Goal: Task Accomplishment & Management: Use online tool/utility

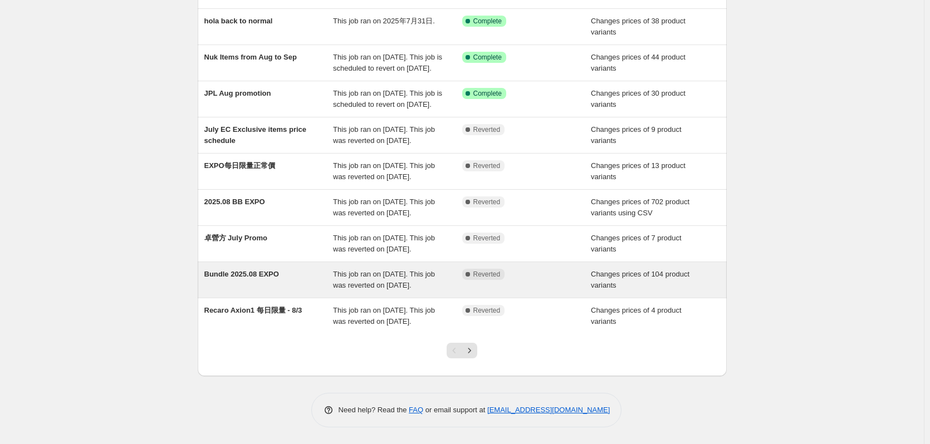
scroll to position [218, 0]
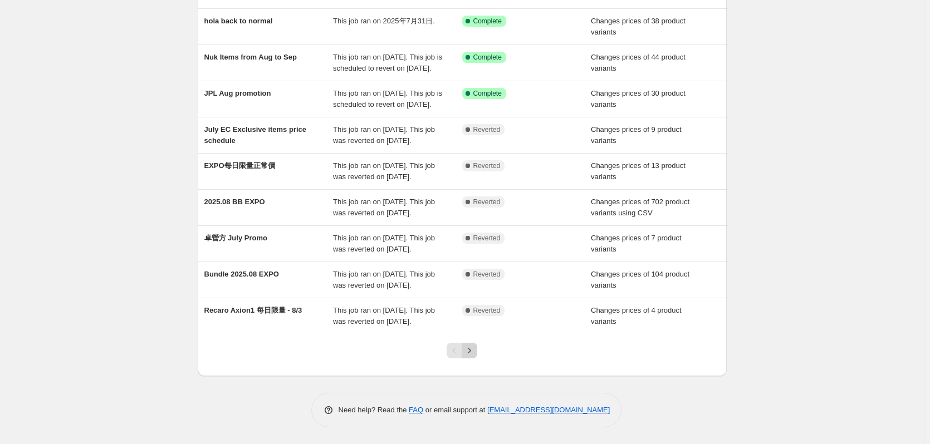
click at [471, 357] on button "Next" at bounding box center [470, 351] width 16 height 16
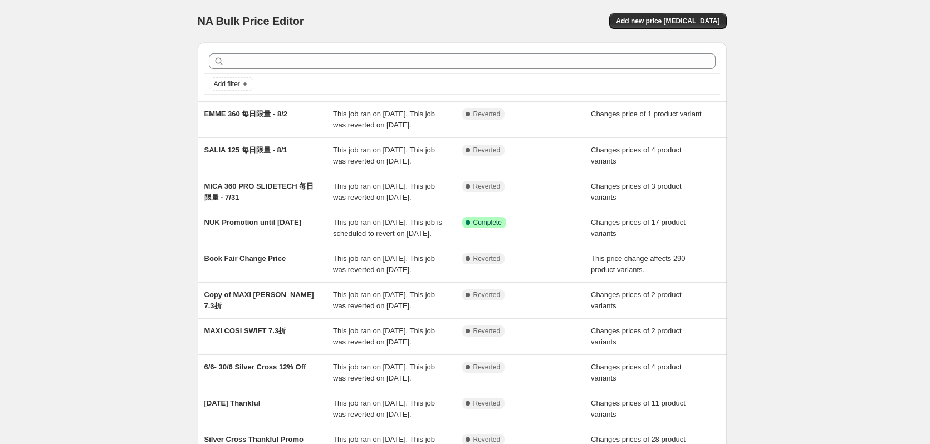
click at [140, 258] on div "NA Bulk Price Editor. This page is ready NA Bulk Price Editor Add new price cha…" at bounding box center [462, 287] width 924 height 574
click at [112, 169] on div "NA Bulk Price Editor. This page is ready NA Bulk Price Editor Add new price cha…" at bounding box center [462, 287] width 924 height 574
click at [153, 157] on div "NA Bulk Price Editor. This page is ready NA Bulk Price Editor Add new price cha…" at bounding box center [462, 287] width 924 height 574
click at [784, 167] on div "NA Bulk Price Editor. This page is ready NA Bulk Price Editor Add new price cha…" at bounding box center [462, 287] width 924 height 574
click at [89, 198] on div "NA Bulk Price Editor. This page is ready NA Bulk Price Editor Add new price cha…" at bounding box center [462, 287] width 924 height 574
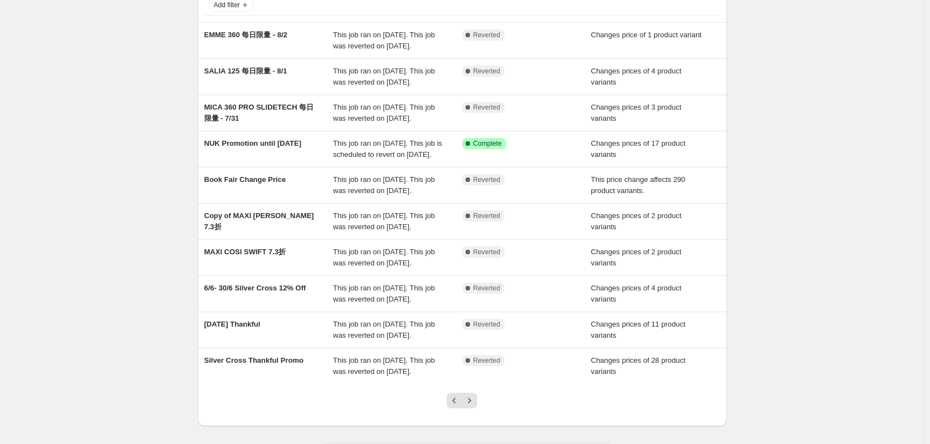
scroll to position [185, 0]
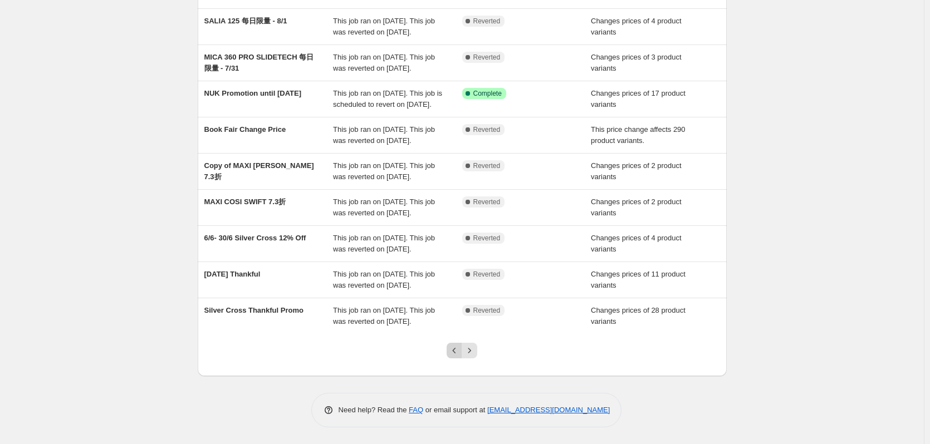
click at [452, 352] on icon "Previous" at bounding box center [454, 350] width 11 height 11
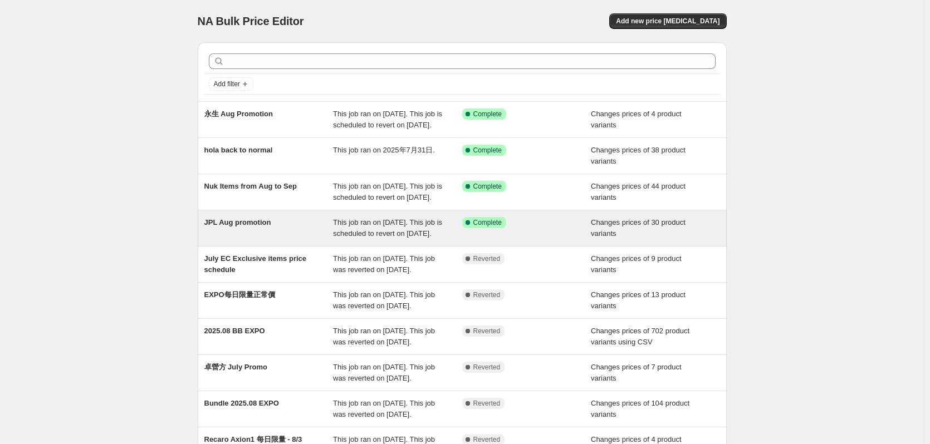
scroll to position [218, 0]
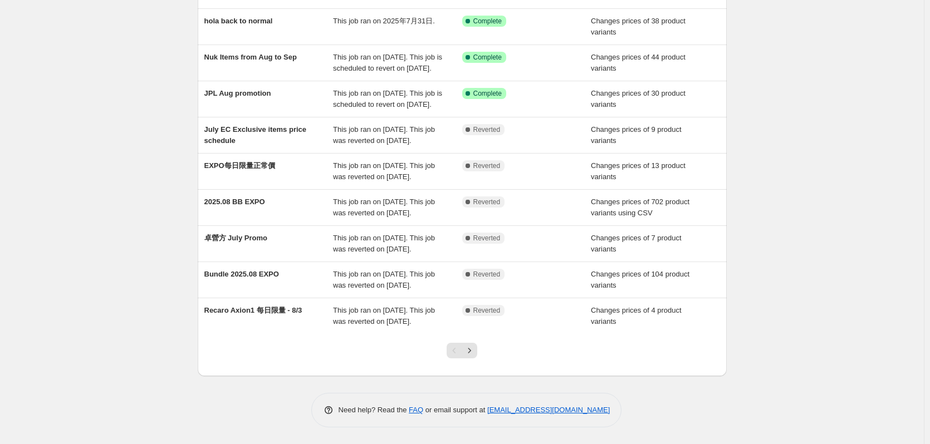
click at [81, 307] on div "NA Bulk Price Editor. This page is ready NA Bulk Price Editor Add new price cha…" at bounding box center [462, 158] width 924 height 574
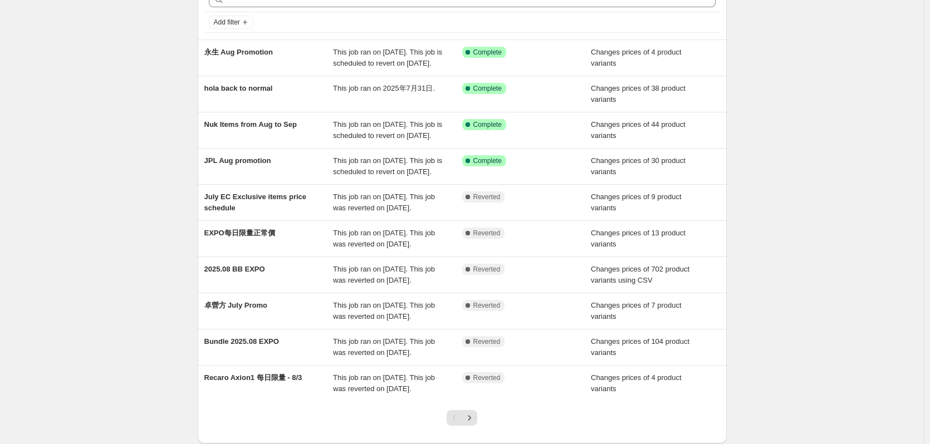
scroll to position [0, 0]
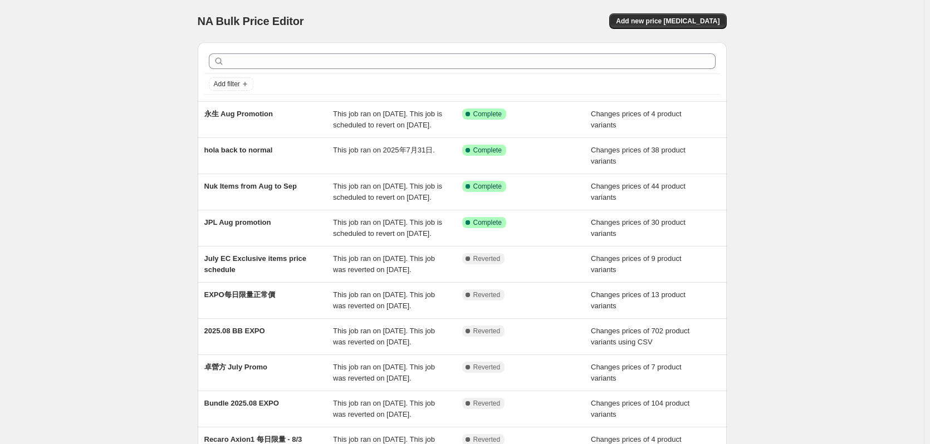
click at [129, 165] on div "NA Bulk Price Editor. This page is ready NA Bulk Price Editor Add new price cha…" at bounding box center [462, 287] width 924 height 574
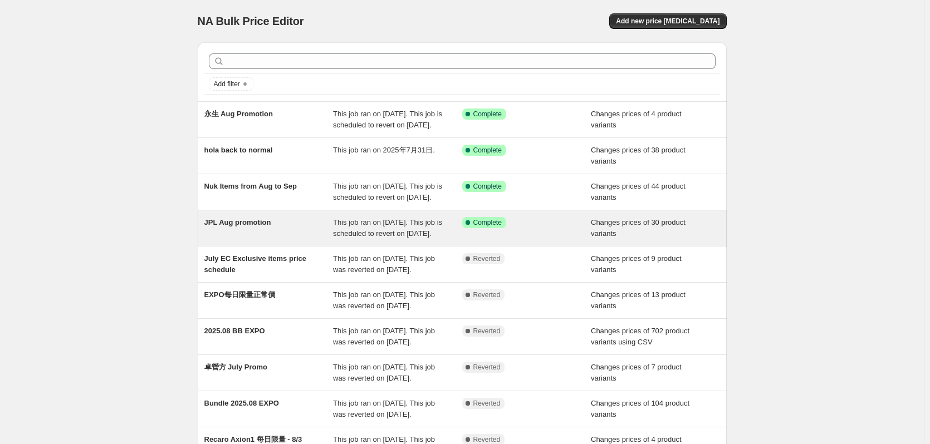
click at [246, 239] on div "JPL Aug promotion" at bounding box center [268, 228] width 129 height 22
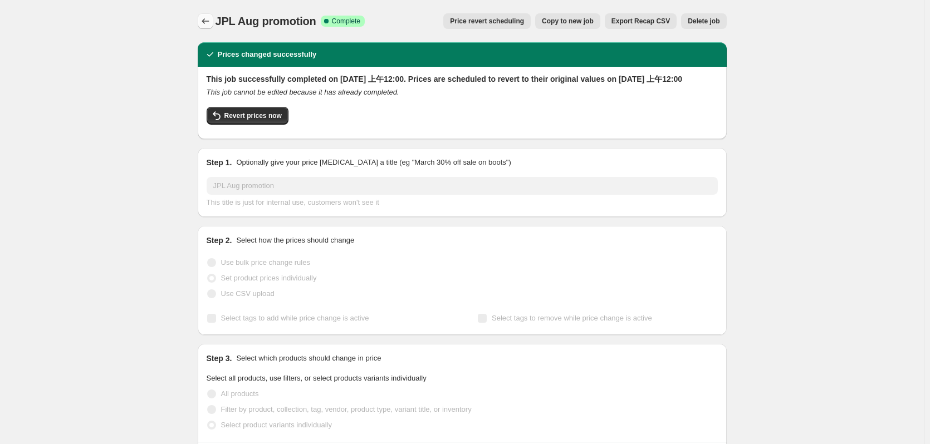
click at [203, 22] on icon "Price change jobs" at bounding box center [205, 21] width 11 height 11
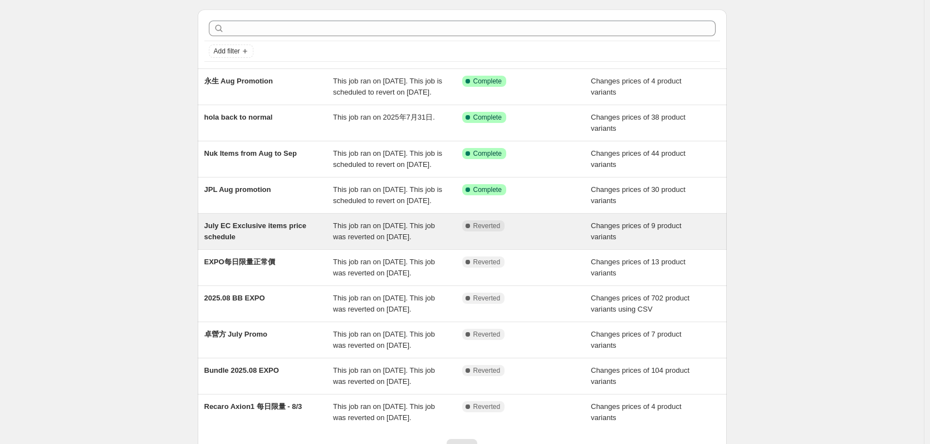
scroll to position [167, 0]
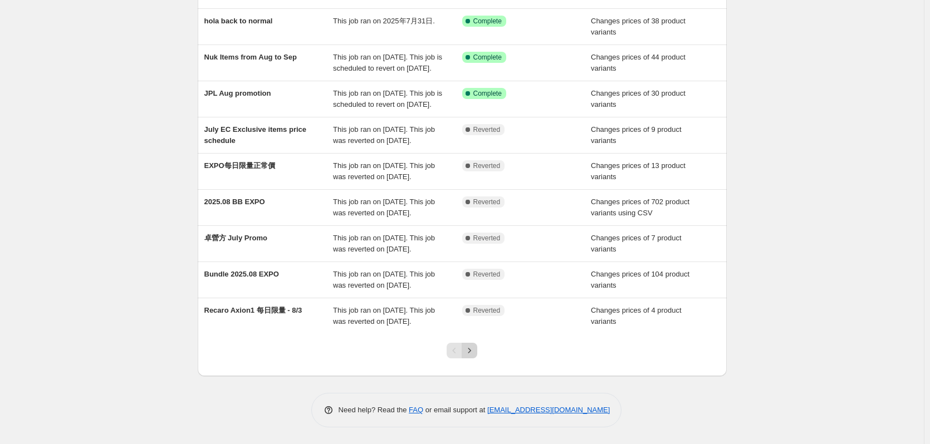
click at [468, 356] on icon "Next" at bounding box center [469, 350] width 11 height 11
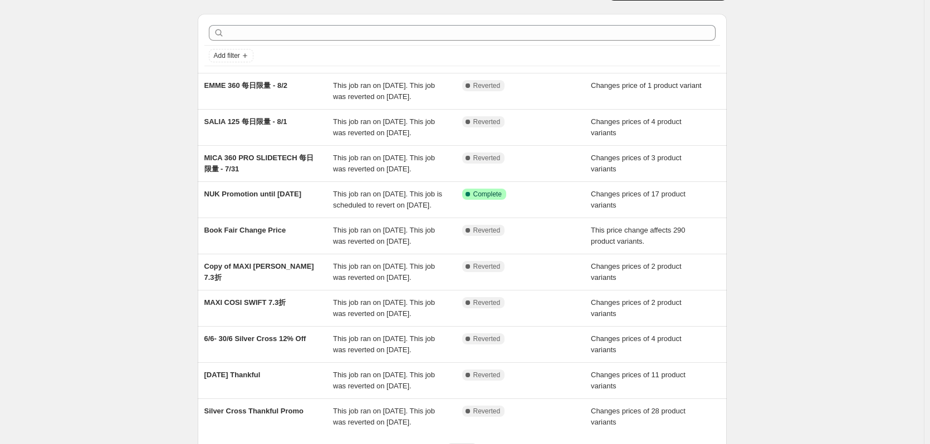
scroll to position [56, 0]
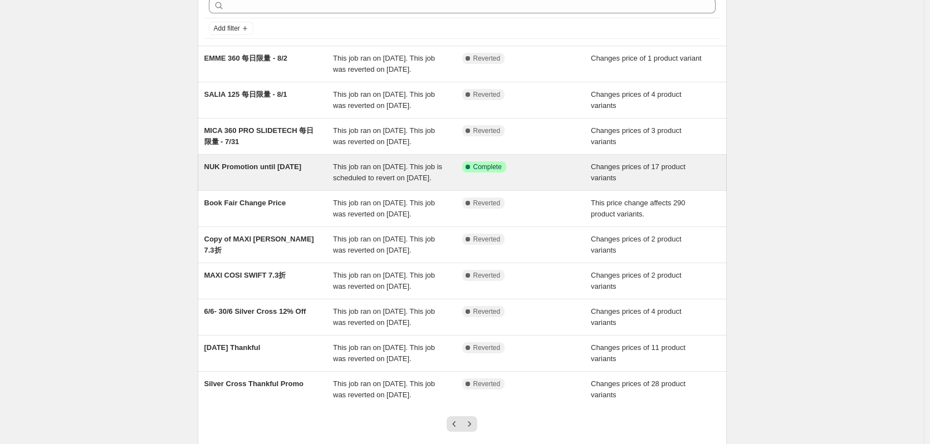
click at [241, 171] on span "NUK Promotion until 31/12/25" at bounding box center [252, 167] width 97 height 8
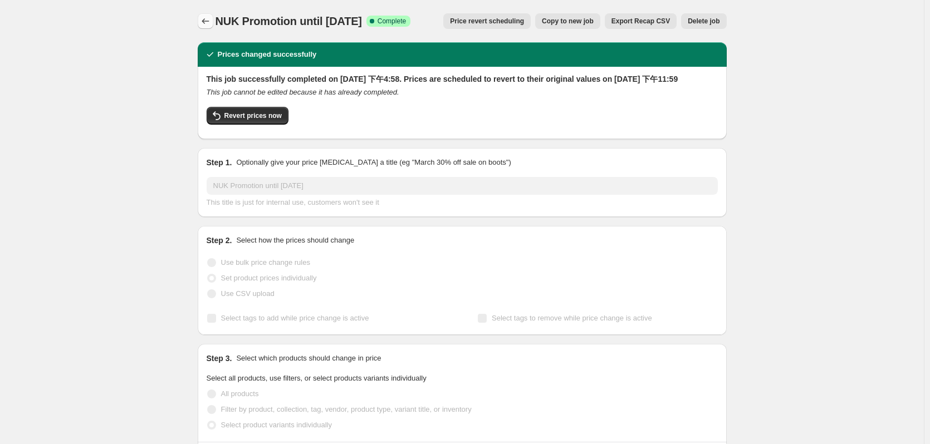
click at [209, 20] on icon "Price change jobs" at bounding box center [205, 21] width 11 height 11
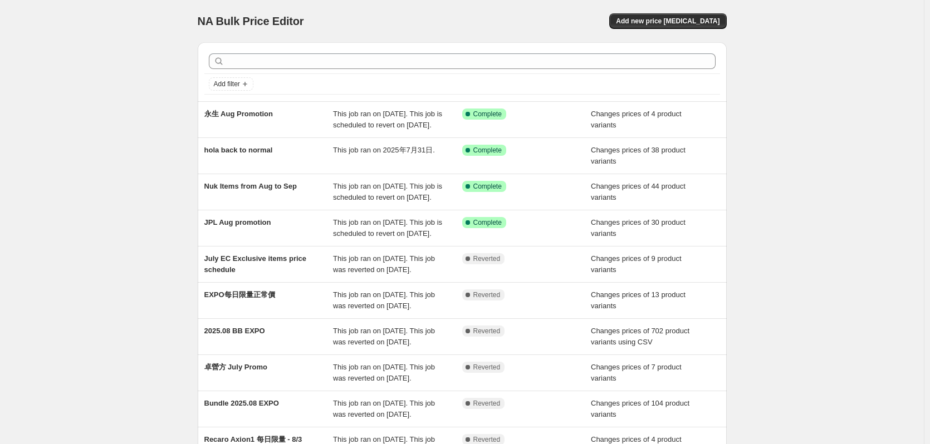
scroll to position [218, 0]
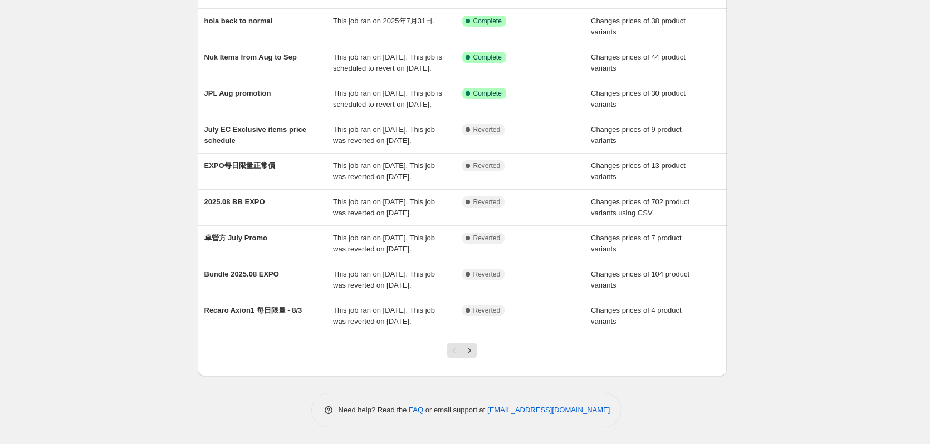
drag, startPoint x: 462, startPoint y: 353, endPoint x: 414, endPoint y: 335, distance: 51.3
click at [462, 352] on div "Pagination" at bounding box center [455, 351] width 16 height 16
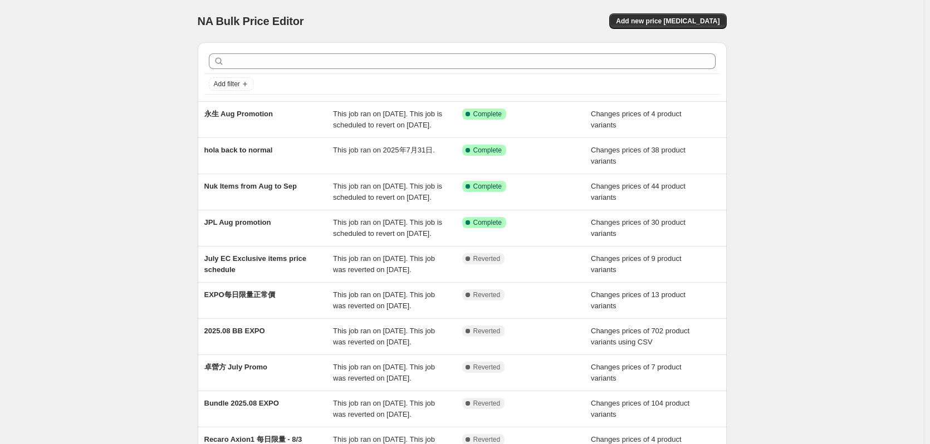
click at [172, 119] on div "NA Bulk Price Editor. This page is ready NA Bulk Price Editor Add new price cha…" at bounding box center [462, 287] width 924 height 574
click at [773, 124] on div "NA Bulk Price Editor. This page is ready NA Bulk Price Editor Add new price cha…" at bounding box center [462, 287] width 924 height 574
click at [790, 106] on div "NA Bulk Price Editor. This page is ready NA Bulk Price Editor Add new price cha…" at bounding box center [462, 287] width 924 height 574
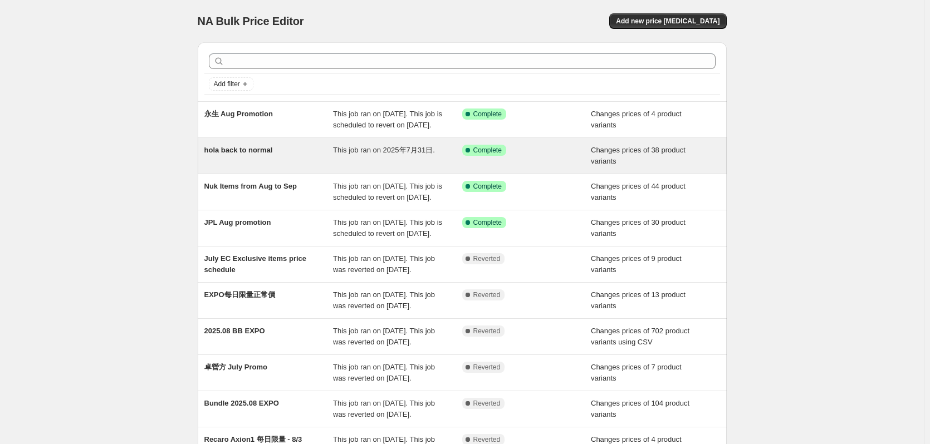
click at [373, 167] on div "This job ran on 2025年7月31日." at bounding box center [397, 156] width 129 height 22
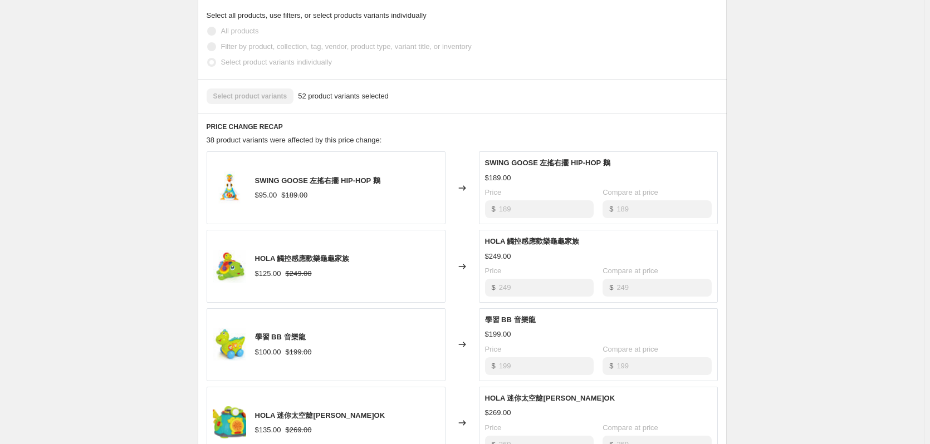
scroll to position [334, 0]
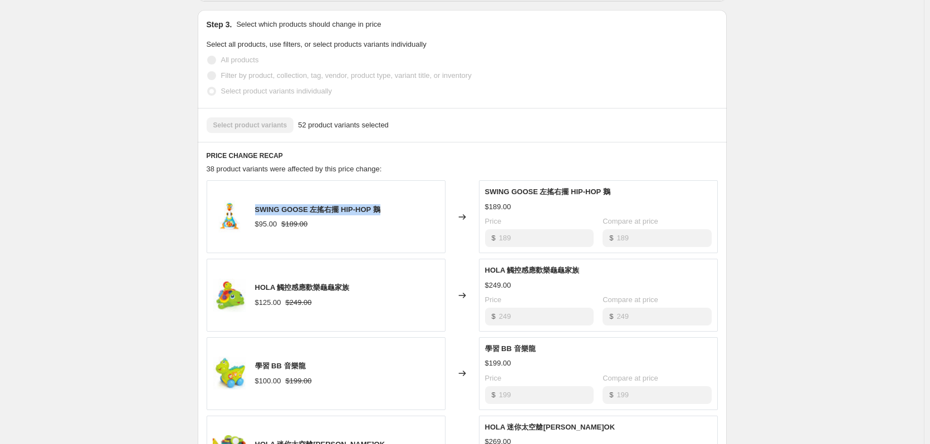
drag, startPoint x: 258, startPoint y: 207, endPoint x: 399, endPoint y: 210, distance: 140.4
click at [399, 210] on div "SWING GOOSE 左搖右擺 HIP-HOP 鵝 $95.00 $189.00" at bounding box center [326, 216] width 239 height 73
click at [170, 265] on div "hola back to normal. This page is ready hola back to normal Success Complete Co…" at bounding box center [462, 207] width 924 height 1083
drag, startPoint x: 262, startPoint y: 212, endPoint x: 380, endPoint y: 214, distance: 117.5
click at [380, 214] on span "SWING GOOSE 左搖右擺 HIP-HOP 鵝" at bounding box center [317, 209] width 125 height 8
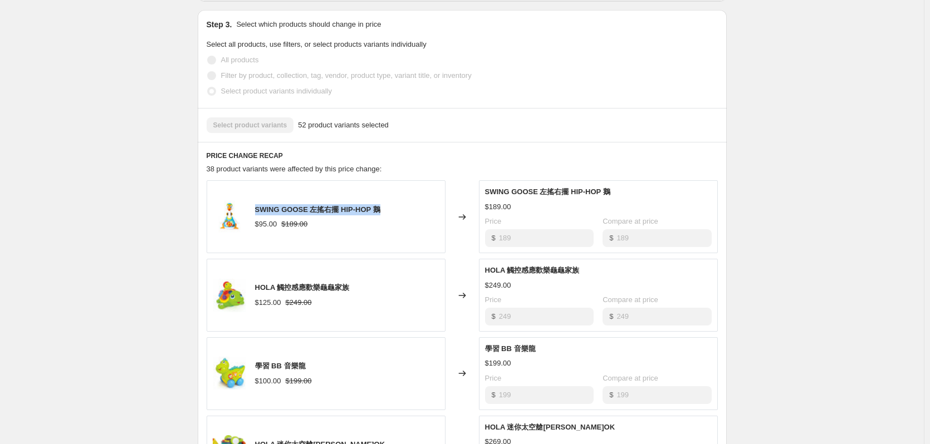
copy span "SWING GOOSE 左搖右擺 HIP-HOP 鵝"
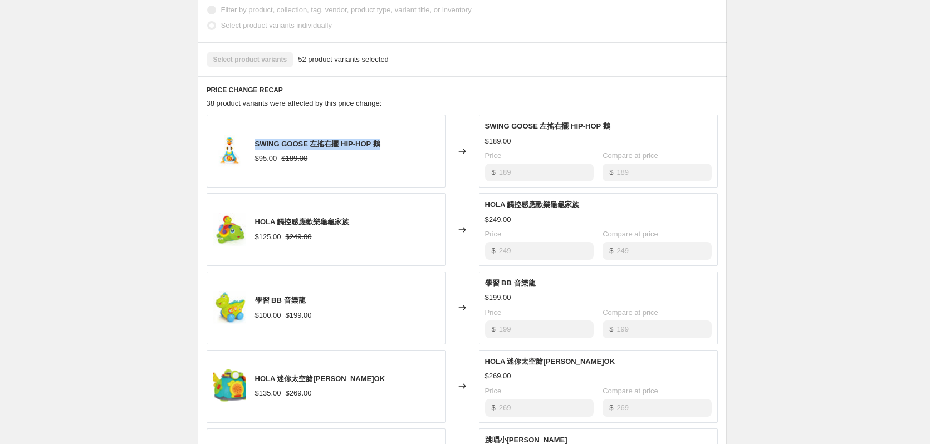
scroll to position [501, 0]
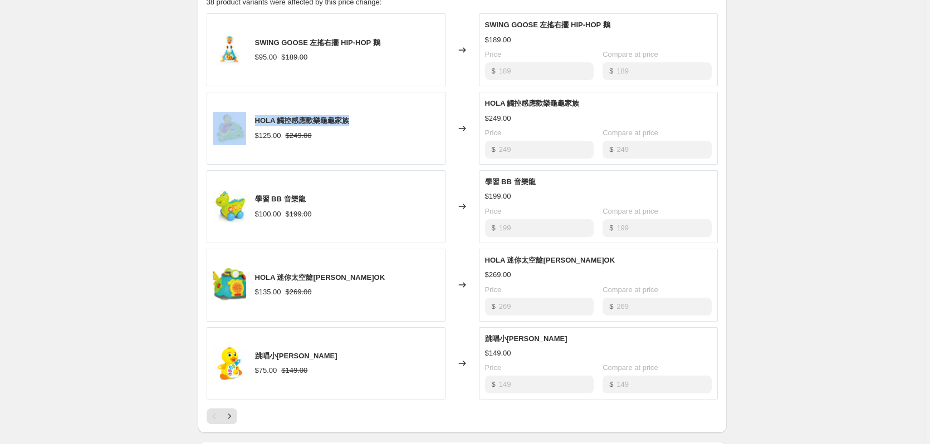
drag, startPoint x: 250, startPoint y: 115, endPoint x: 391, endPoint y: 108, distance: 141.6
click at [391, 108] on div "HOLA 觸控感應歡樂龜龜家族 $125.00 $249.00" at bounding box center [326, 128] width 239 height 73
copy div "HOLA 觸控感應歡樂龜龜家族"
click at [782, 146] on div "hola back to normal. This page is ready hola back to normal Success Complete Co…" at bounding box center [462, 40] width 924 height 1083
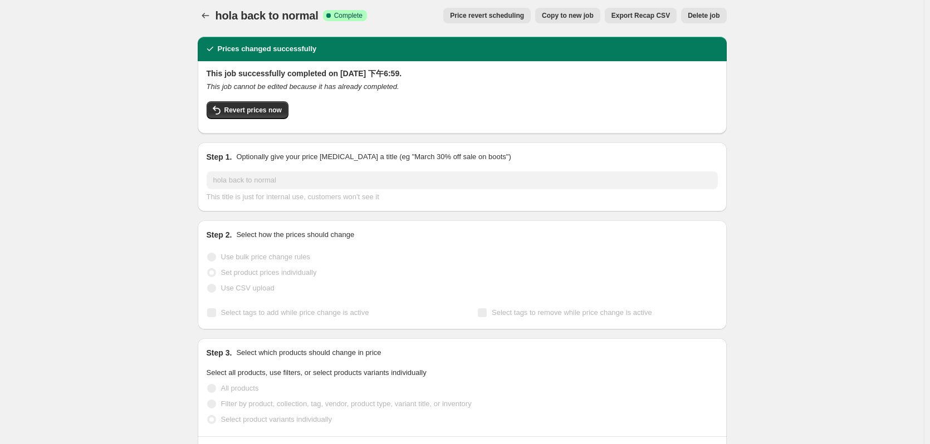
scroll to position [0, 0]
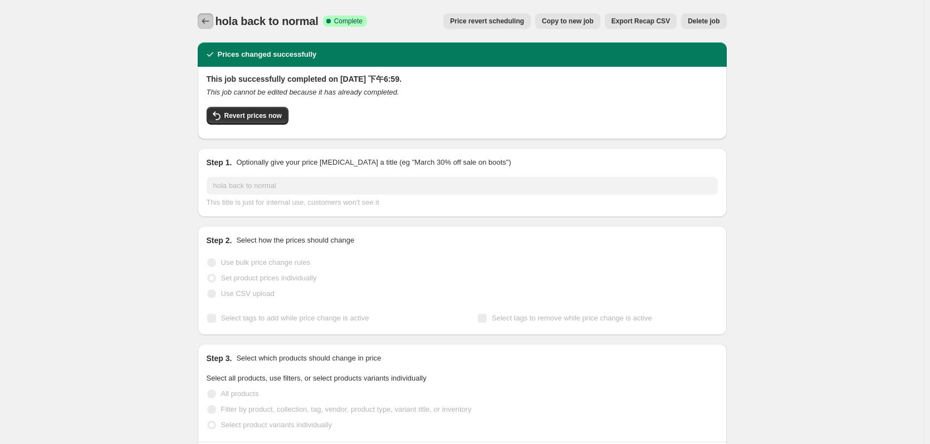
click at [205, 18] on icon "Price change jobs" at bounding box center [205, 21] width 11 height 11
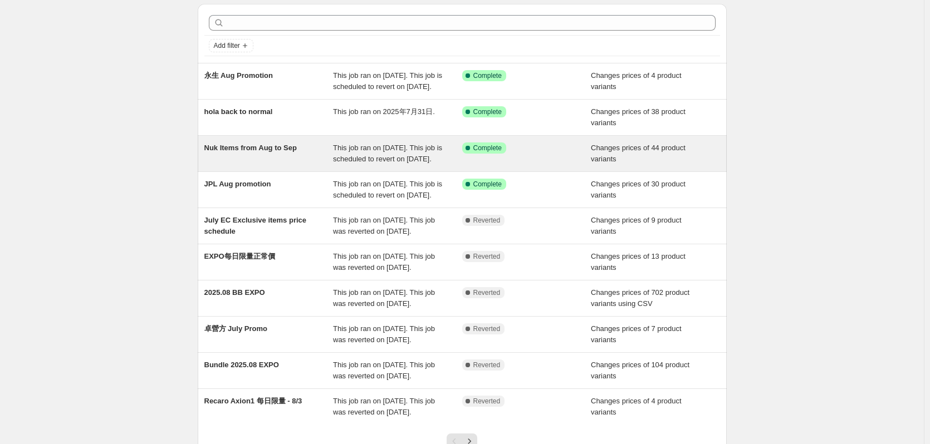
scroll to position [56, 0]
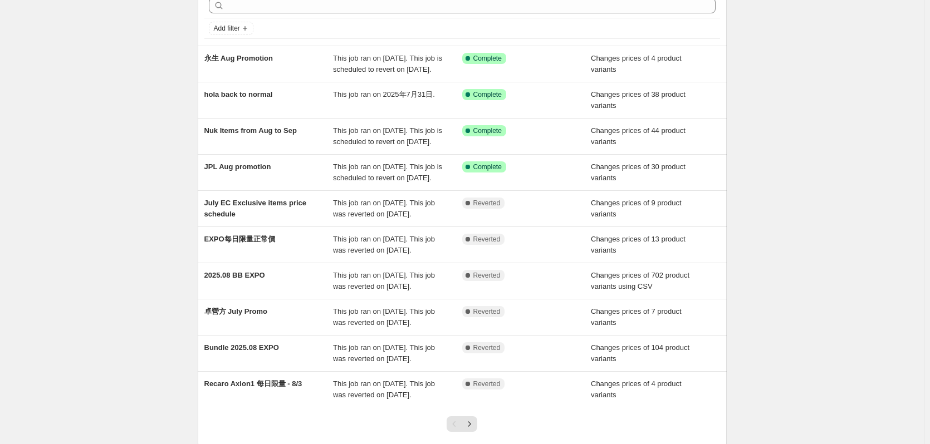
click at [158, 265] on div "NA Bulk Price Editor. This page is ready NA Bulk Price Editor Add new price cha…" at bounding box center [462, 231] width 924 height 574
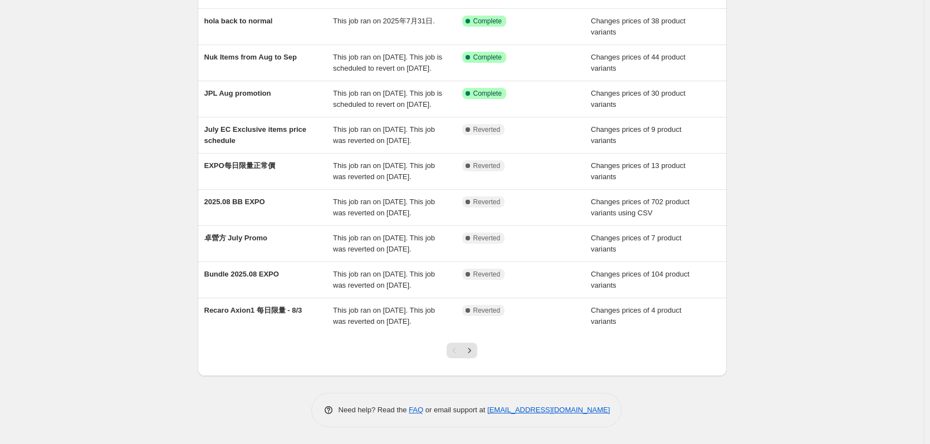
scroll to position [0, 0]
